Goal: Task Accomplishment & Management: Use online tool/utility

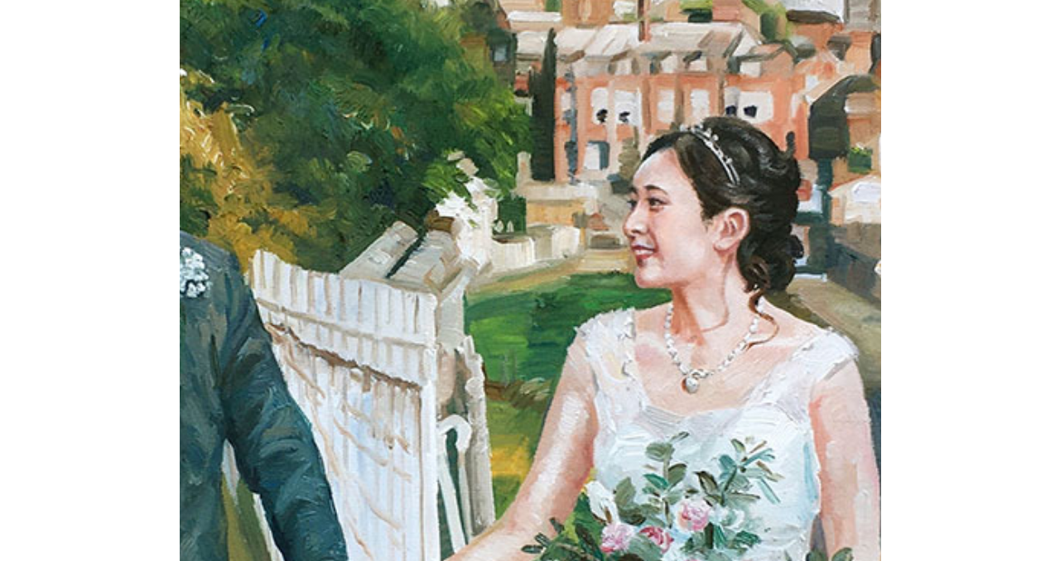
scroll to position [348, 0]
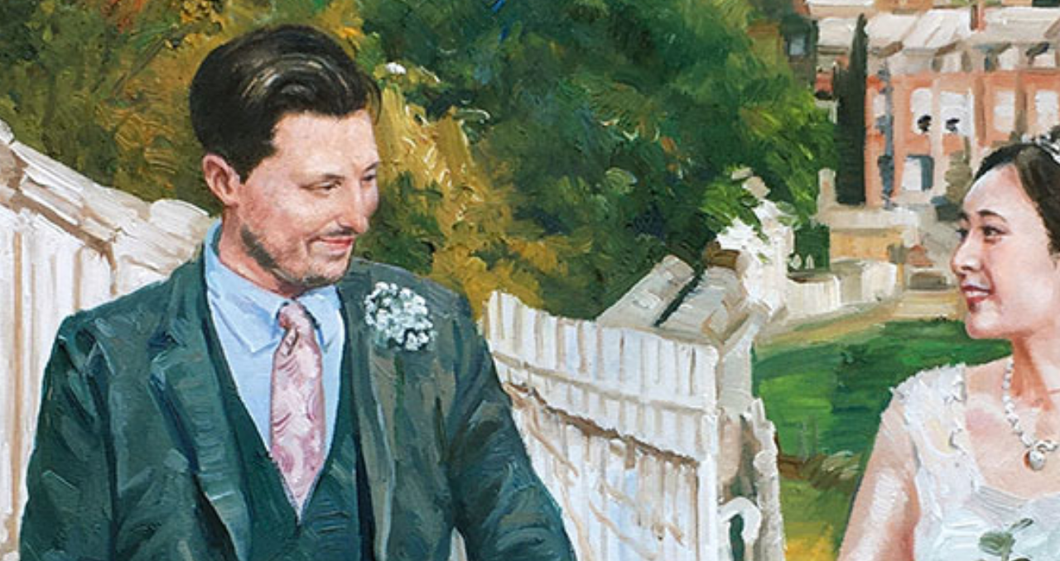
click at [607, 286] on img at bounding box center [530, 357] width 764 height 651
